Goal: Transaction & Acquisition: Book appointment/travel/reservation

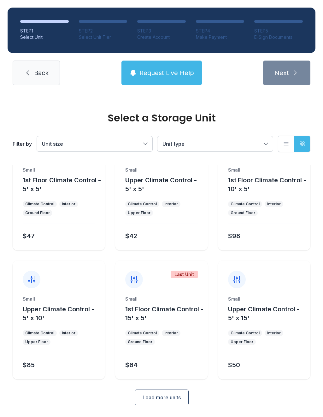
scroll to position [34, 0]
click at [163, 393] on button "Load more units" at bounding box center [162, 398] width 54 height 16
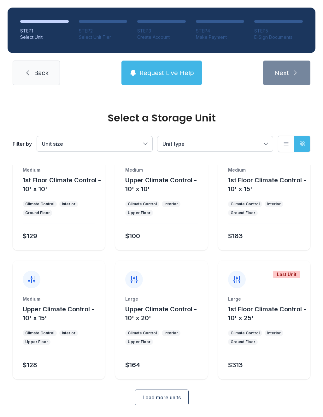
scroll to position [292, 0]
click at [268, 338] on ul "Climate Control Interior Ground Floor" at bounding box center [264, 337] width 72 height 15
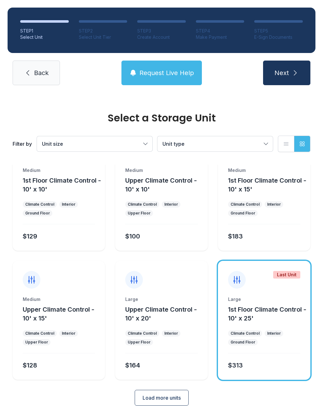
click at [260, 326] on div "Large 1st Floor Climate Control - 10' x 25' Climate Control Interior Ground Flo…" at bounding box center [264, 338] width 92 height 84
click at [287, 83] on button "Next" at bounding box center [286, 73] width 47 height 25
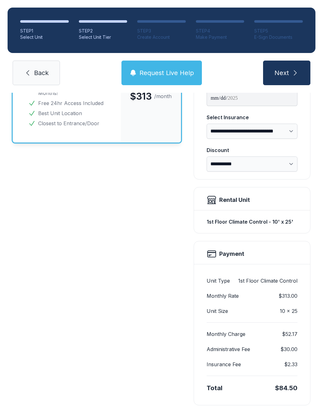
scroll to position [85, 0]
click at [272, 386] on div "Total $84.50" at bounding box center [252, 388] width 91 height 9
click at [281, 70] on span "Next" at bounding box center [281, 72] width 15 height 9
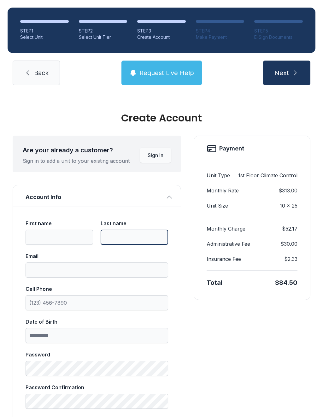
click at [124, 233] on input "Last name" at bounding box center [134, 237] width 67 height 15
click at [61, 244] on input "First name" at bounding box center [59, 237] width 67 height 15
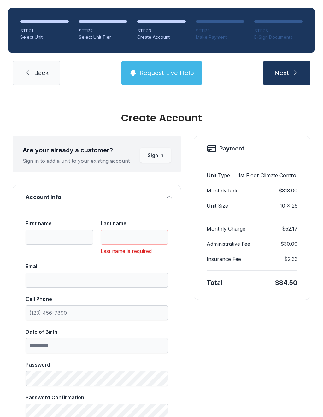
click at [159, 62] on button "Request Live Help" at bounding box center [161, 73] width 80 height 25
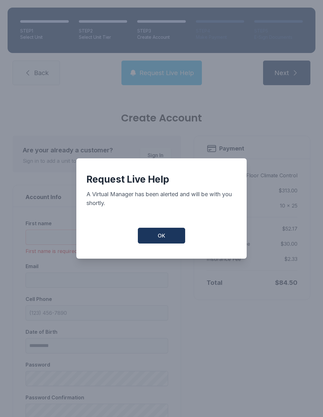
click at [168, 231] on button "OK" at bounding box center [161, 236] width 47 height 16
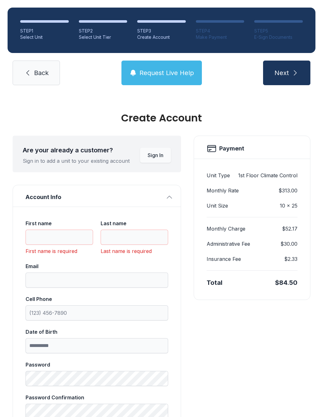
click at [289, 73] on button "Next" at bounding box center [286, 73] width 47 height 25
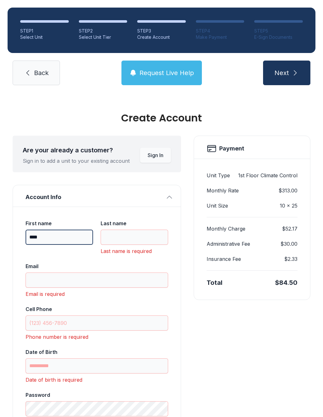
type input "****"
click at [127, 243] on input "Last name" at bounding box center [134, 237] width 67 height 15
click at [145, 233] on input "Last name" at bounding box center [134, 237] width 67 height 15
click at [171, 79] on button "Request Live Help" at bounding box center [161, 73] width 80 height 25
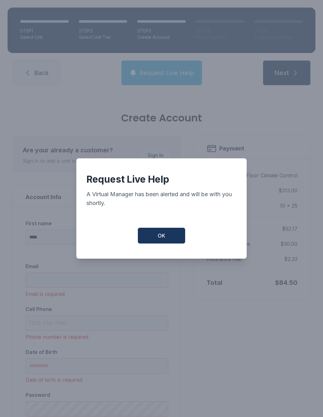
click at [175, 240] on button "OK" at bounding box center [161, 236] width 47 height 16
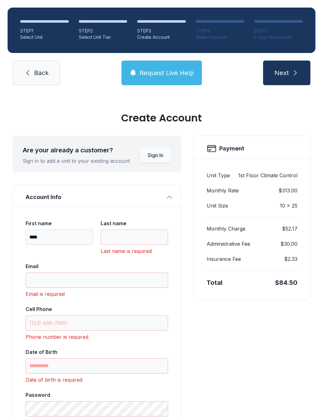
click at [221, 20] on div at bounding box center [220, 21] width 49 height 3
click at [280, 288] on div "Total $84.50" at bounding box center [252, 282] width 91 height 24
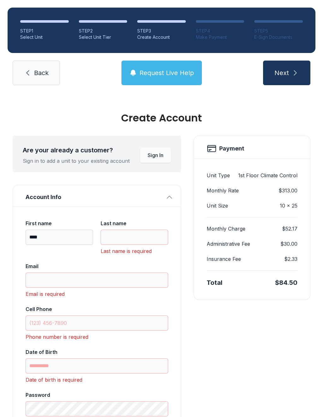
click at [280, 288] on div "Total $84.50" at bounding box center [252, 282] width 91 height 24
click at [108, 24] on li "STEP 2 Select Unit Tier" at bounding box center [103, 30] width 49 height 20
click at [43, 72] on span "Back" at bounding box center [41, 72] width 15 height 9
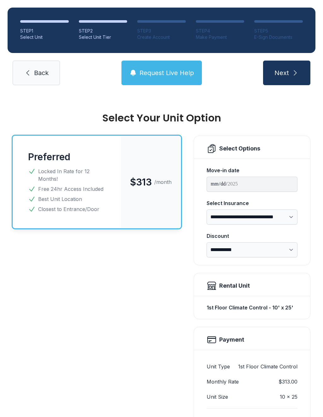
click at [36, 77] on link "Back" at bounding box center [36, 73] width 47 height 25
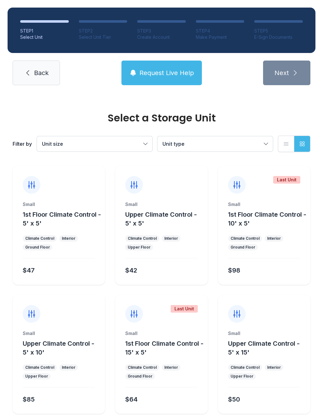
click at [273, 227] on button "1st Floor Climate Control - 10' x 5'" at bounding box center [268, 219] width 80 height 18
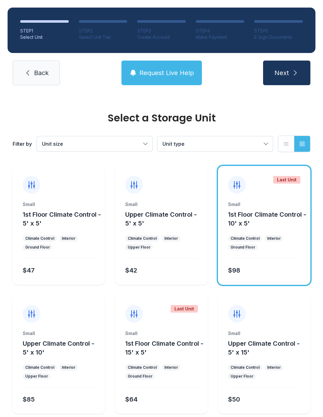
click at [286, 71] on span "Next" at bounding box center [281, 72] width 15 height 9
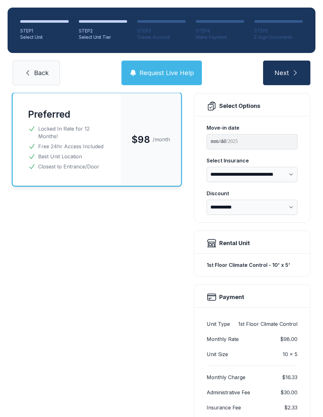
scroll to position [39, 0]
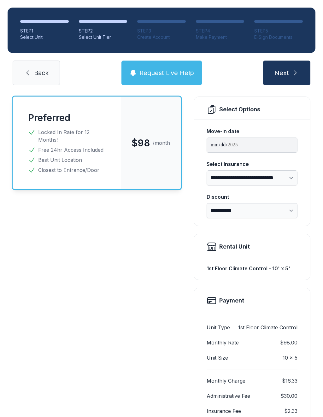
click at [126, 150] on div "$98 /month" at bounding box center [151, 143] width 60 height 92
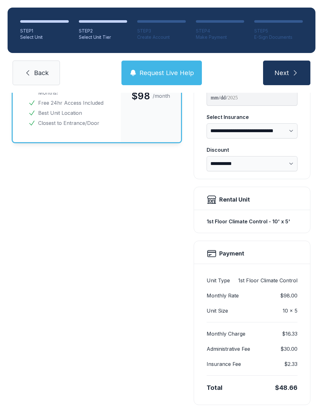
scroll to position [85, 0]
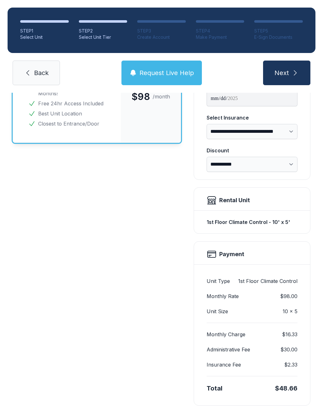
click at [287, 388] on div "$48.66" at bounding box center [286, 388] width 22 height 9
click at [286, 63] on button "Next" at bounding box center [286, 73] width 47 height 25
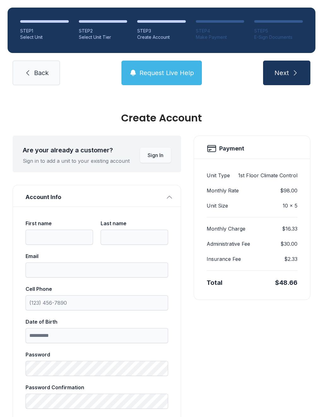
click at [35, 23] on li "STEP 1 Select Unit" at bounding box center [44, 30] width 49 height 20
click at [156, 29] on div "STEP 3" at bounding box center [161, 31] width 49 height 6
click at [98, 28] on div "STEP 2" at bounding box center [103, 31] width 49 height 6
click at [108, 38] on div "Select Unit Tier" at bounding box center [103, 37] width 49 height 6
click at [171, 43] on ol "STEP 1 Select Unit STEP 2 Select Unit Tier STEP 3 Create Account STEP 4 Make Pa…" at bounding box center [162, 30] width 308 height 45
